Goal: Obtain resource: Download file/media

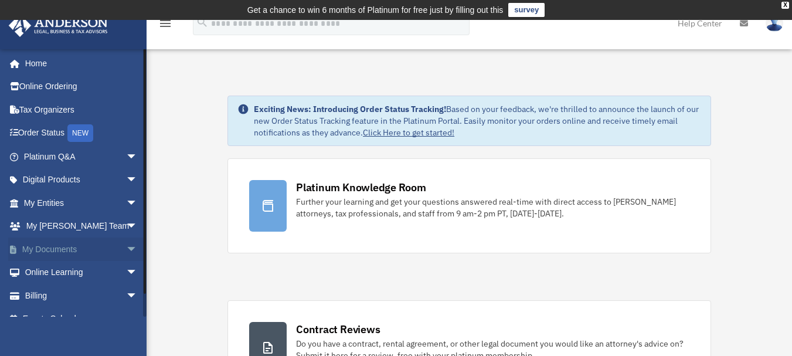
click at [126, 250] on span "arrow_drop_down" at bounding box center [137, 249] width 23 height 24
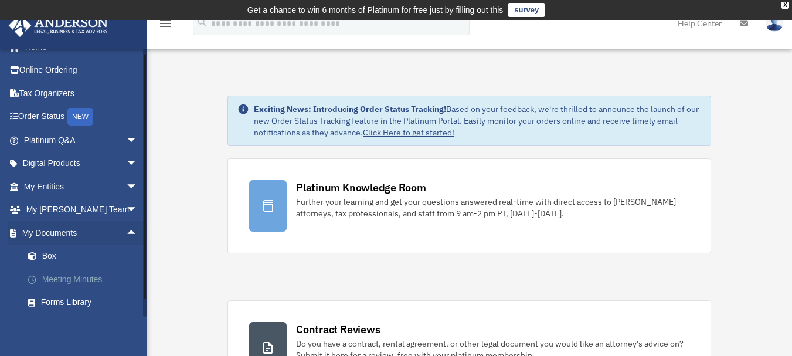
scroll to position [29, 0]
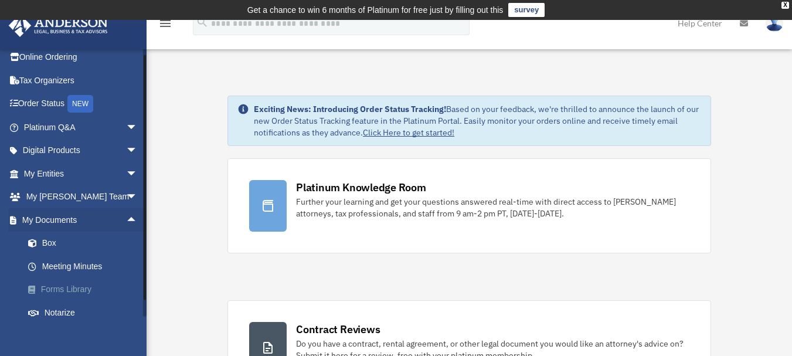
click at [72, 289] on link "Forms Library" at bounding box center [85, 289] width 139 height 23
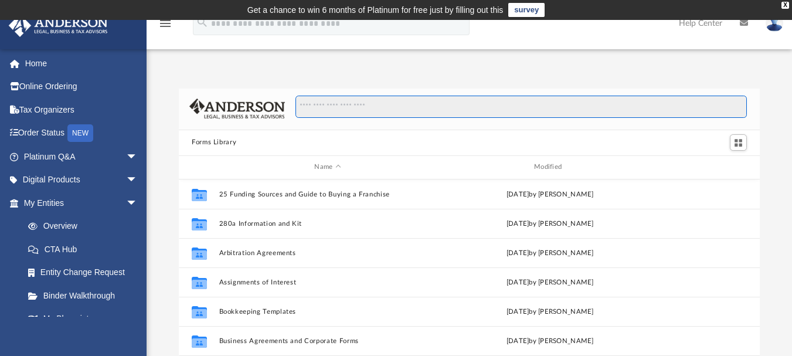
click at [335, 107] on input "Search files and folders" at bounding box center [520, 107] width 451 height 22
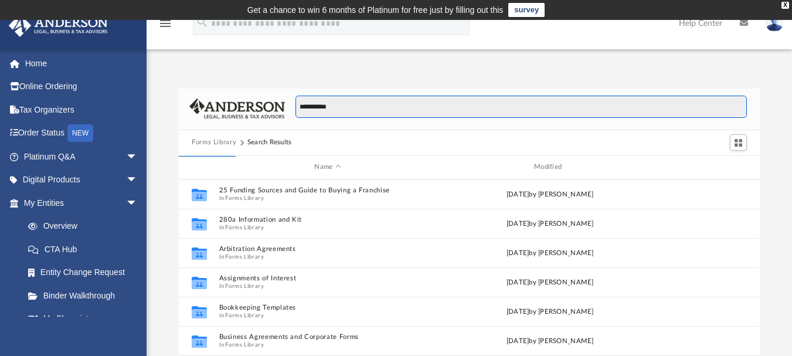
type input "**********"
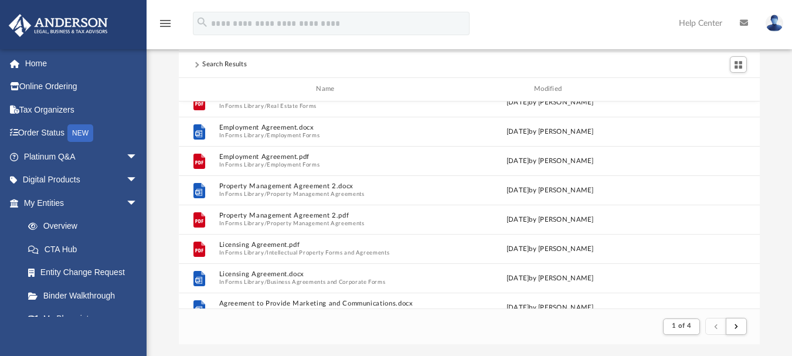
scroll to position [702, 0]
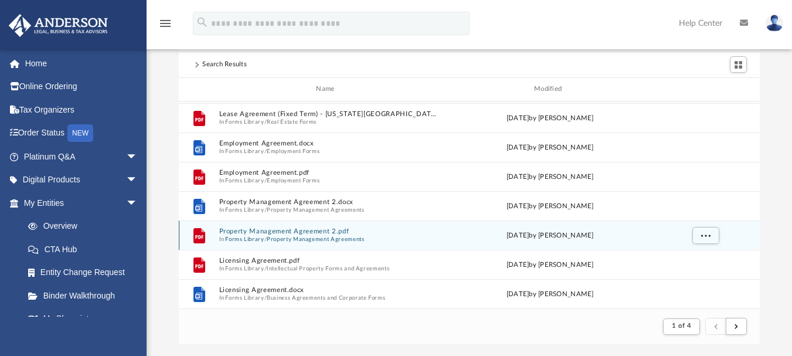
click at [284, 232] on button "Property Management Agreement 2.pdf" at bounding box center [327, 231] width 217 height 8
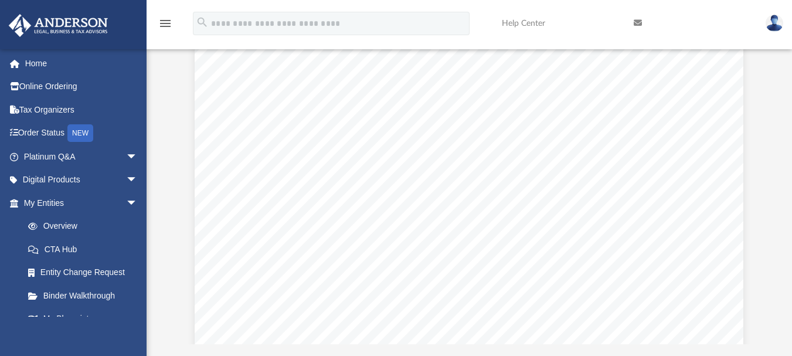
scroll to position [293, 0]
